Goal: Transaction & Acquisition: Obtain resource

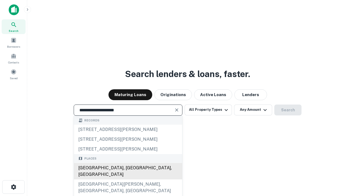
click at [128, 179] on div "[GEOGRAPHIC_DATA], [GEOGRAPHIC_DATA], [GEOGRAPHIC_DATA]" at bounding box center [128, 171] width 108 height 16
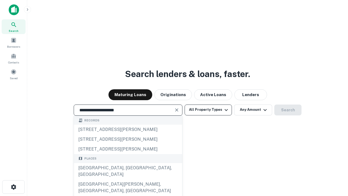
click at [208, 109] on button "All Property Types" at bounding box center [207, 109] width 47 height 11
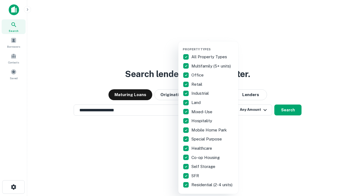
type input "**********"
click at [212, 46] on button "button" at bounding box center [213, 46] width 60 height 0
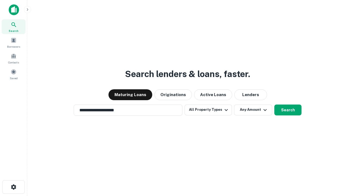
scroll to position [3, 65]
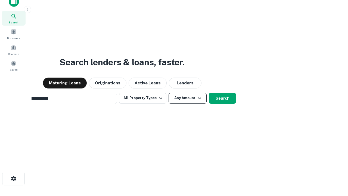
click at [168, 93] on button "Any Amount" at bounding box center [187, 98] width 38 height 11
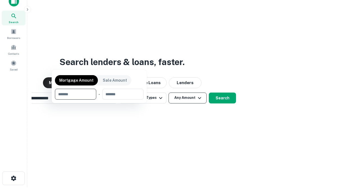
scroll to position [39, 154]
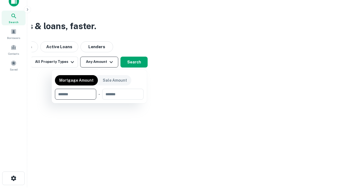
type input "*******"
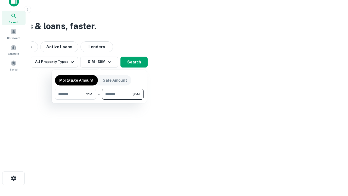
type input "*******"
click at [99, 99] on button "button" at bounding box center [99, 99] width 89 height 0
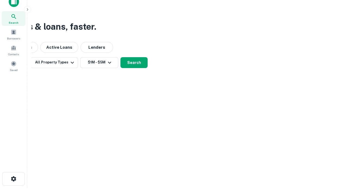
scroll to position [3, 100]
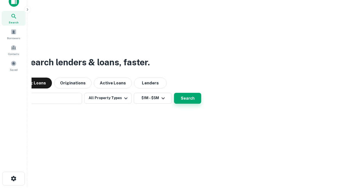
click at [174, 93] on button "Search" at bounding box center [187, 98] width 27 height 11
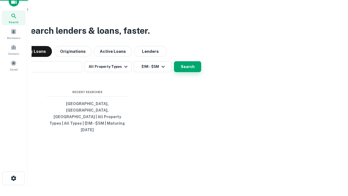
scroll to position [14, 154]
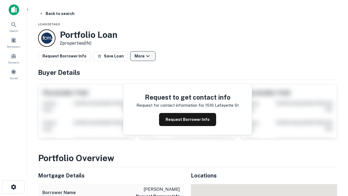
click at [143, 56] on button "More" at bounding box center [142, 56] width 25 height 10
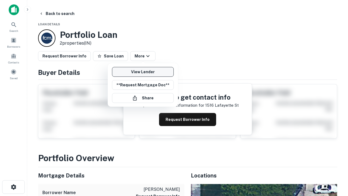
click at [143, 72] on link "View Lender" at bounding box center [143, 72] width 62 height 10
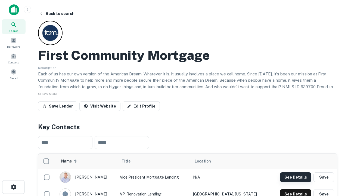
click at [295, 177] on button "See Details" at bounding box center [295, 177] width 31 height 10
